Goal: Navigation & Orientation: Go to known website

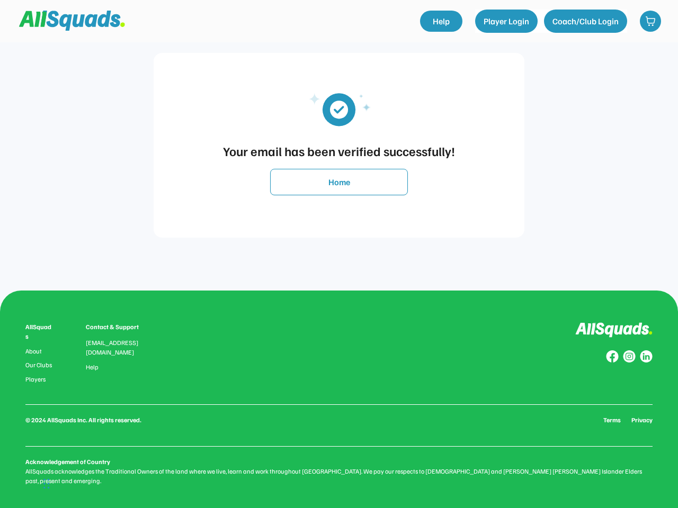
click at [339, 254] on div "Your email has been verified successfully! Home" at bounding box center [339, 145] width 656 height 291
click at [339, 145] on div "Your email has been verified successfully!" at bounding box center [338, 150] width 349 height 19
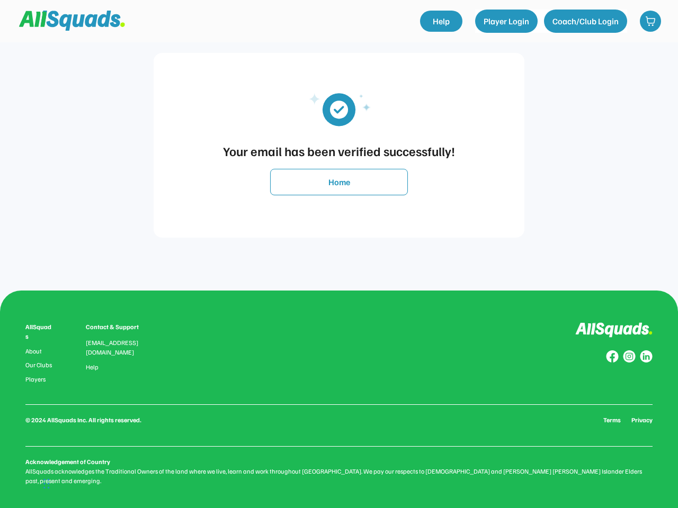
click at [339, 109] on img at bounding box center [338, 109] width 95 height 48
click at [339, 151] on div "Your email has been verified successfully!" at bounding box center [338, 150] width 349 height 19
click at [339, 182] on button "Home" at bounding box center [339, 182] width 138 height 26
click at [339, 399] on div "AllSquads About Our Clubs Players Contact & Support [EMAIL_ADDRESS][DOMAIN_NAME…" at bounding box center [338, 404] width 627 height 164
